Goal: Transaction & Acquisition: Purchase product/service

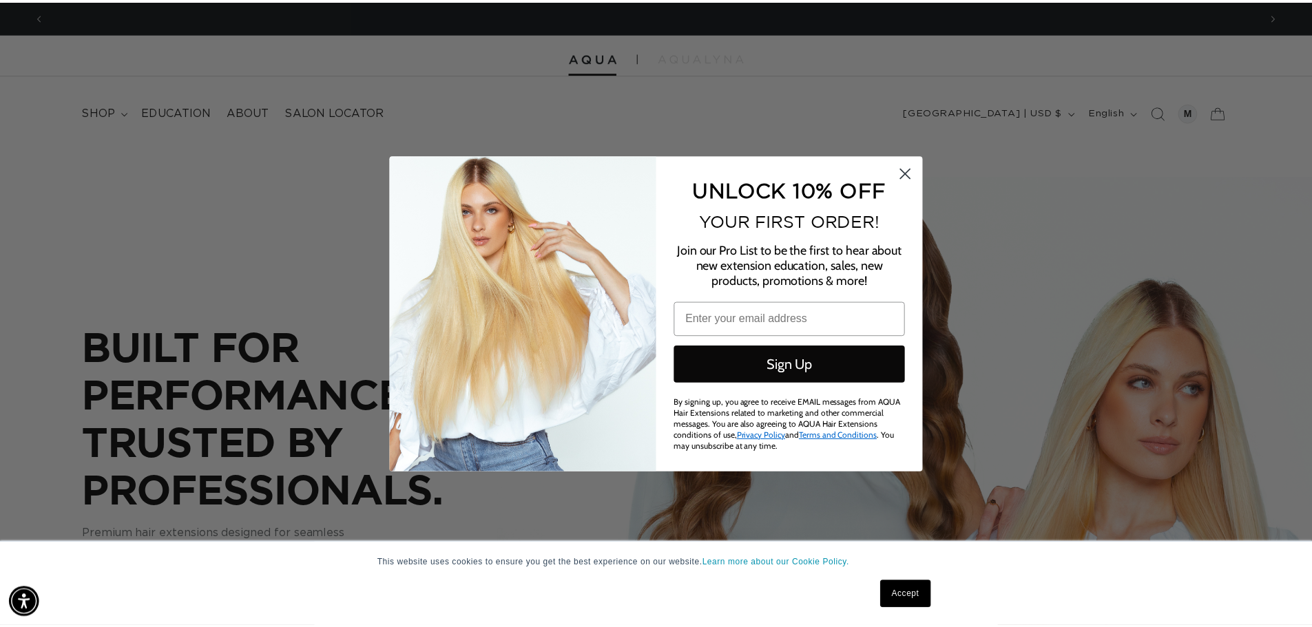
scroll to position [0, 1224]
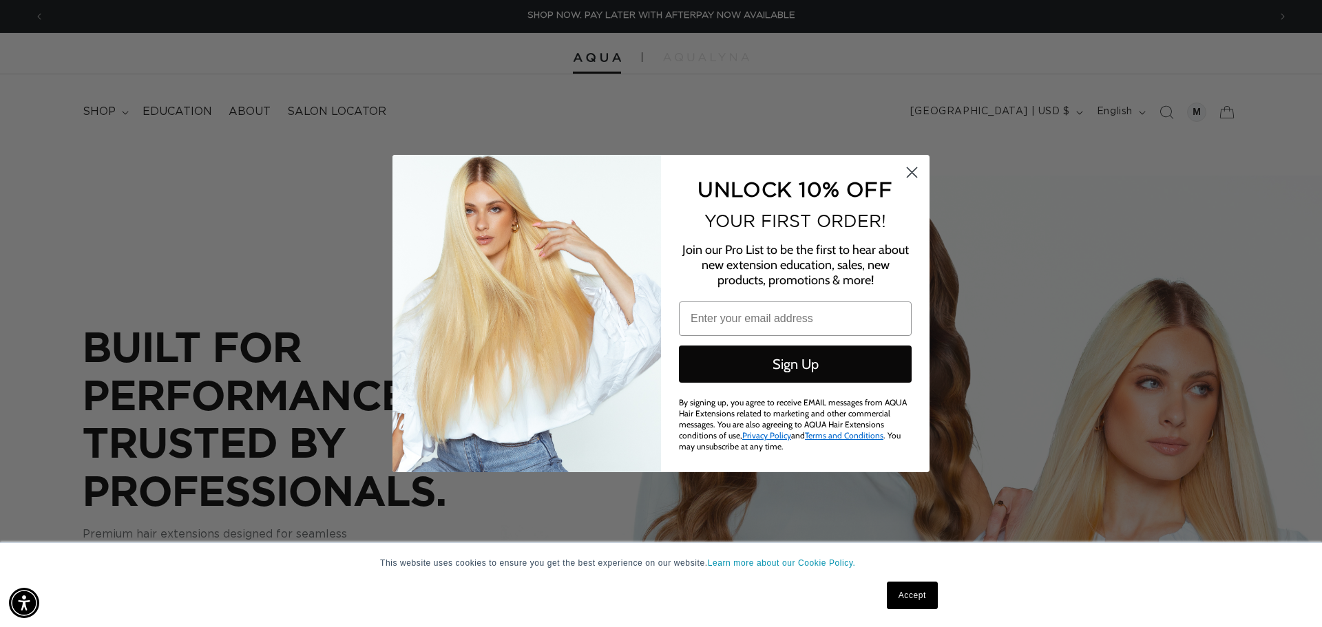
click at [907, 180] on circle "Close dialog" at bounding box center [912, 172] width 23 height 23
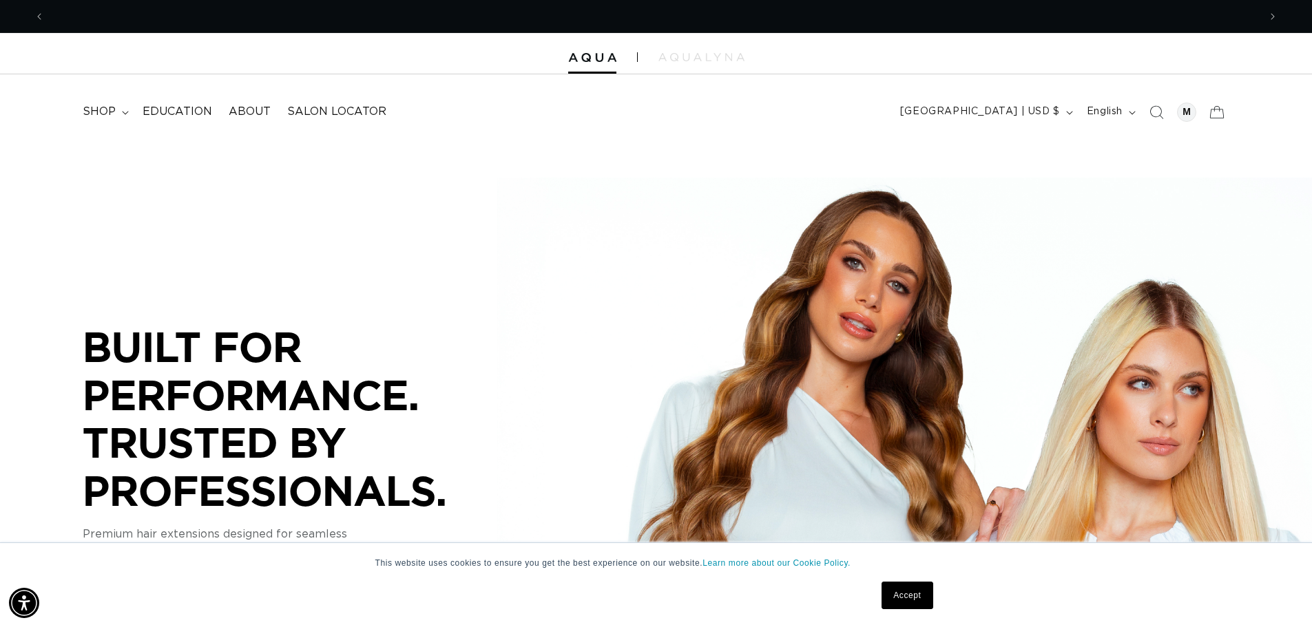
scroll to position [0, 2428]
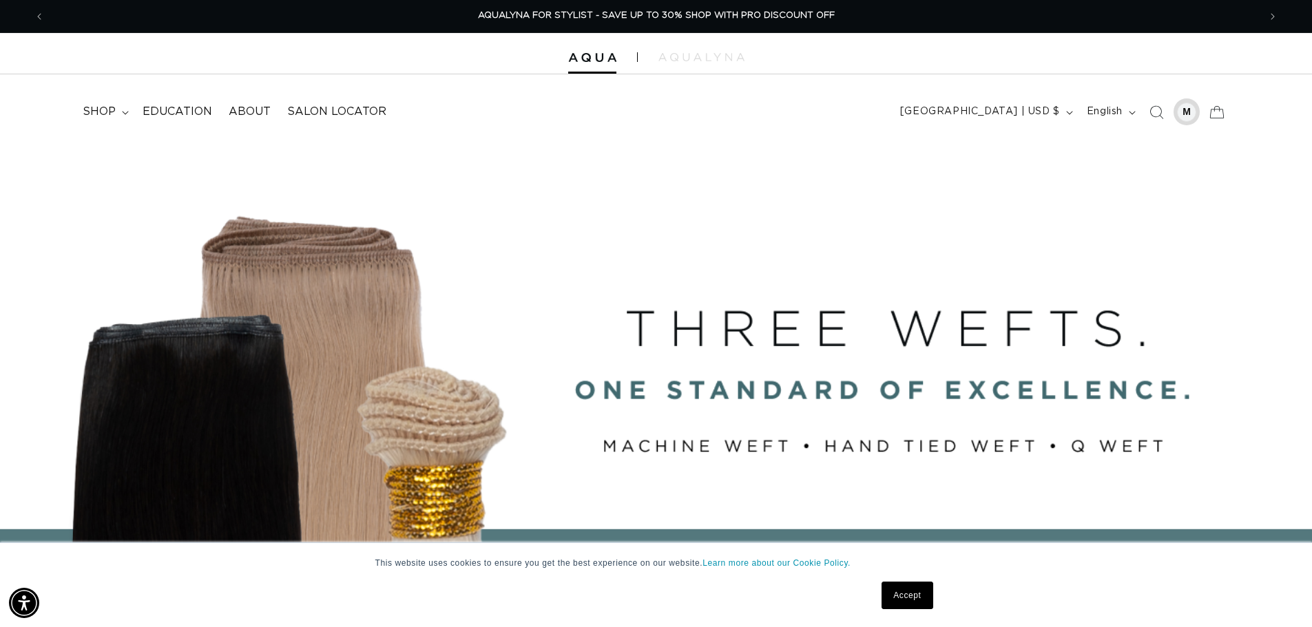
click at [1188, 112] on div at bounding box center [1186, 112] width 19 height 19
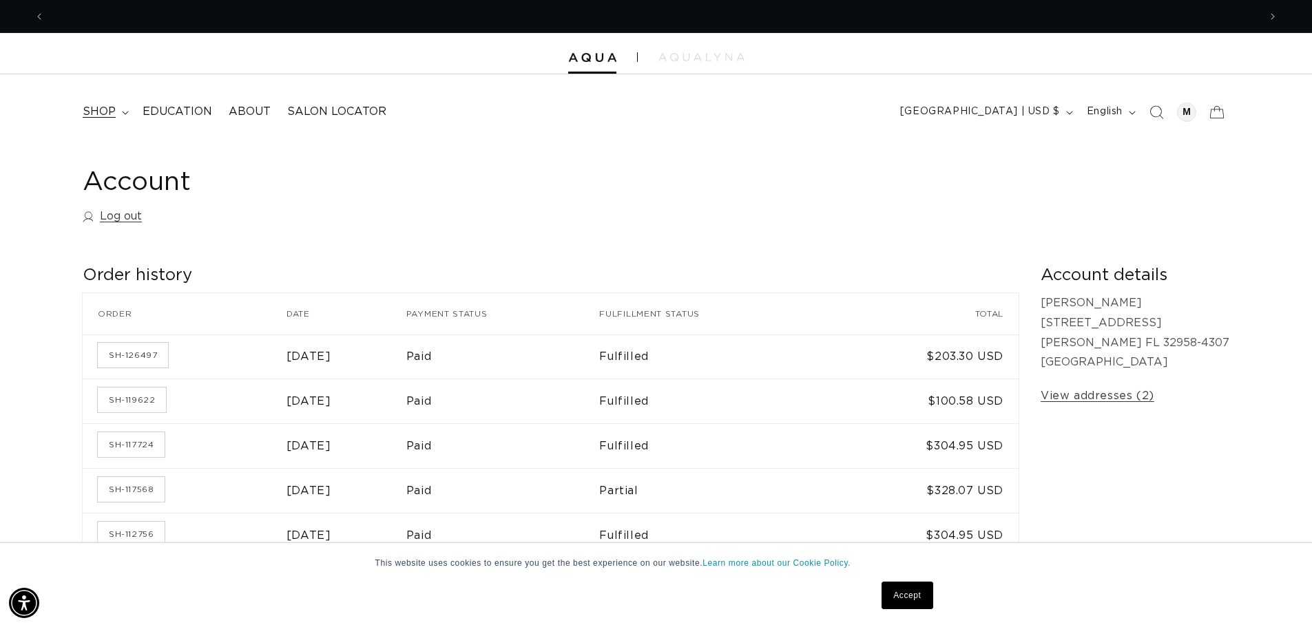
scroll to position [0, 1214]
click at [110, 114] on span "shop" at bounding box center [99, 112] width 33 height 14
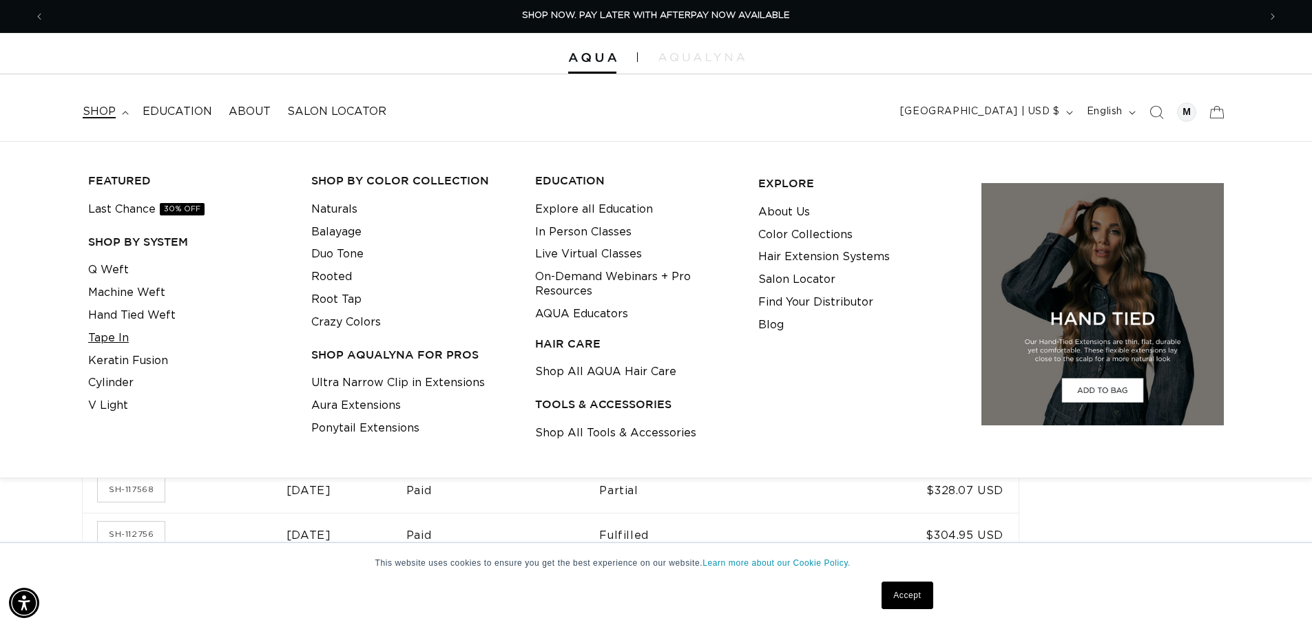
click at [109, 341] on link "Tape In" at bounding box center [108, 338] width 41 height 23
